Goal: Transaction & Acquisition: Purchase product/service

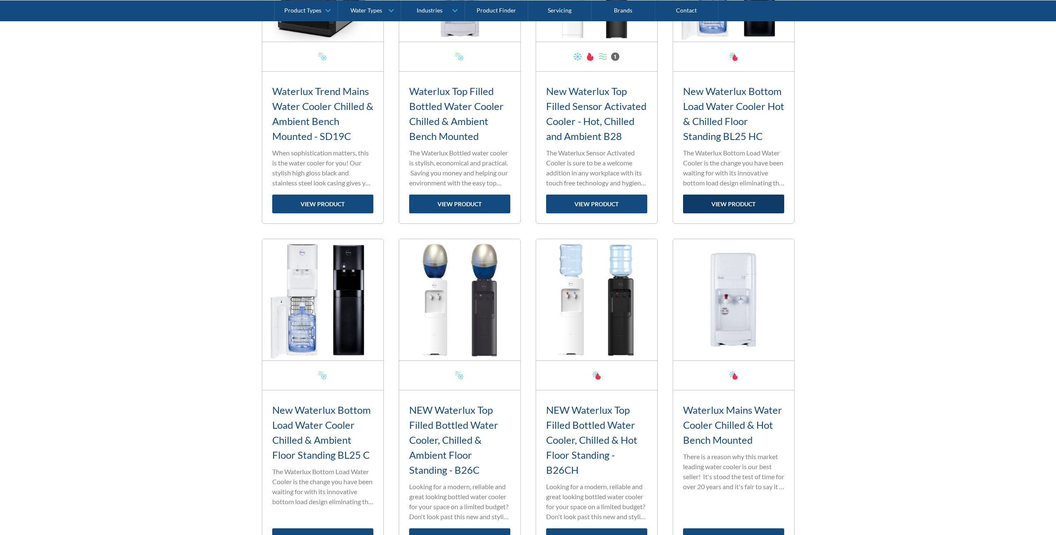
click at [748, 203] on link "view product" at bounding box center [733, 203] width 101 height 19
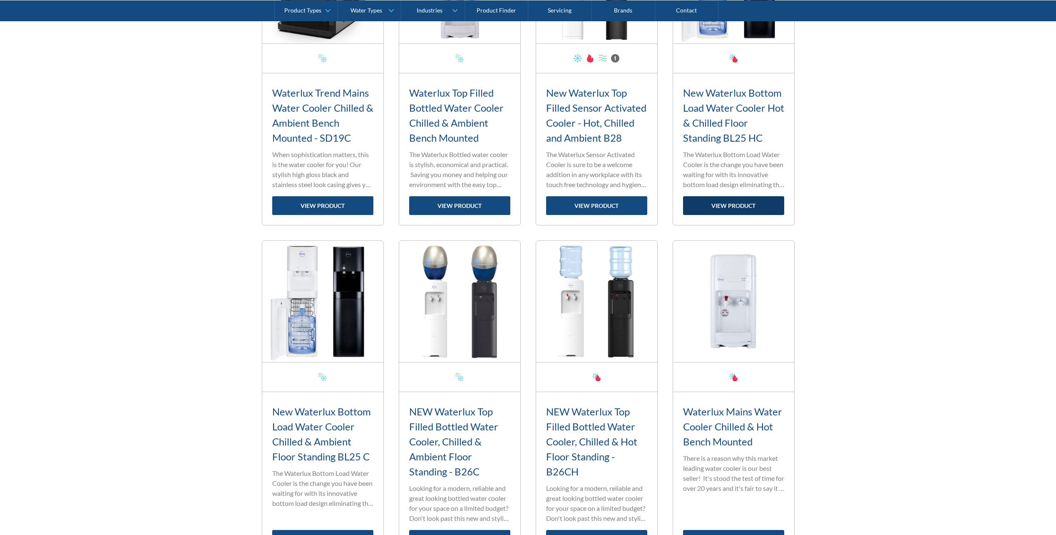
scroll to position [1080, 0]
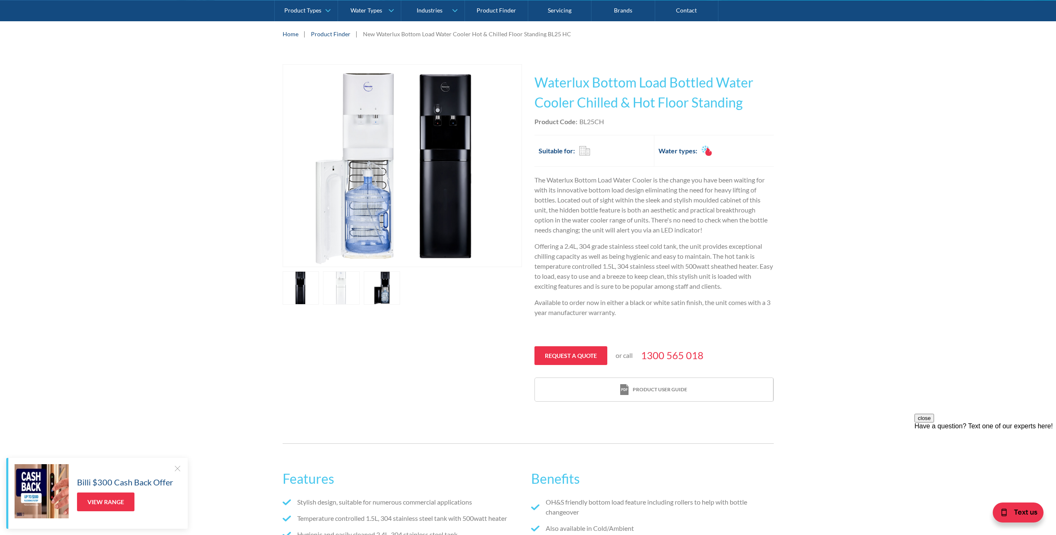
click at [708, 294] on div "The Waterlux Bottom Load Water Cooler is the change you have been waiting for w…" at bounding box center [654, 257] width 239 height 165
click at [622, 202] on p "The Waterlux Bottom Load Water Cooler is the change you have been waiting for w…" at bounding box center [654, 205] width 239 height 60
